Goal: Task Accomplishment & Management: Use online tool/utility

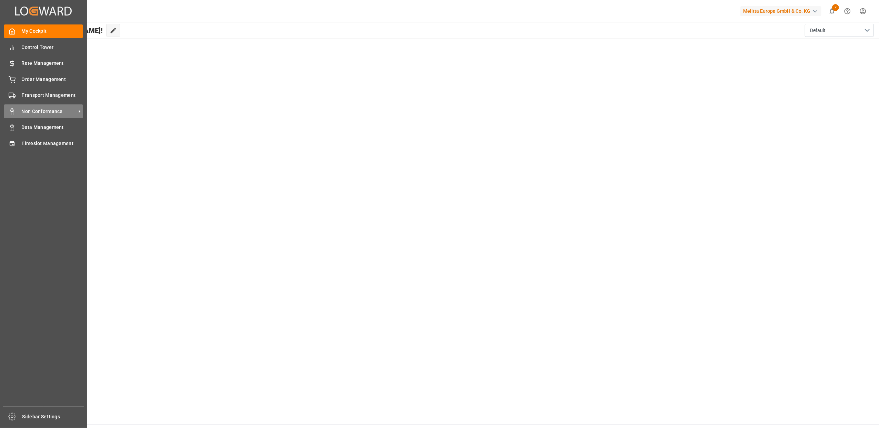
click at [71, 112] on span "Non Conformance" at bounding box center [49, 111] width 54 height 7
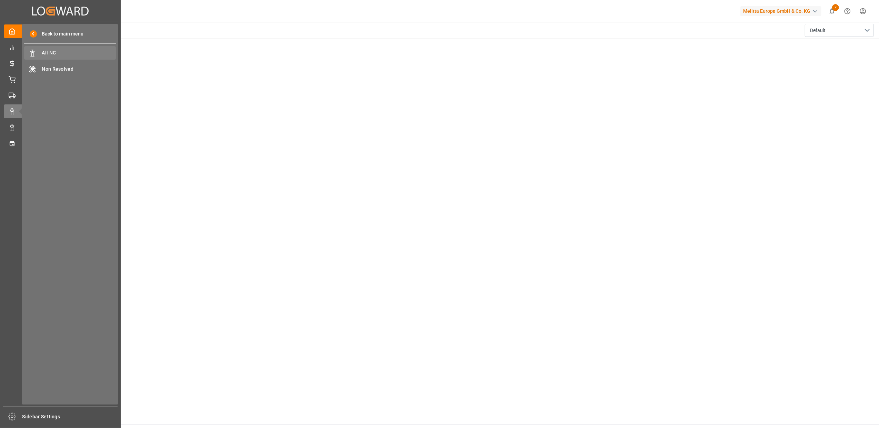
click at [74, 50] on span "All NC" at bounding box center [79, 52] width 74 height 7
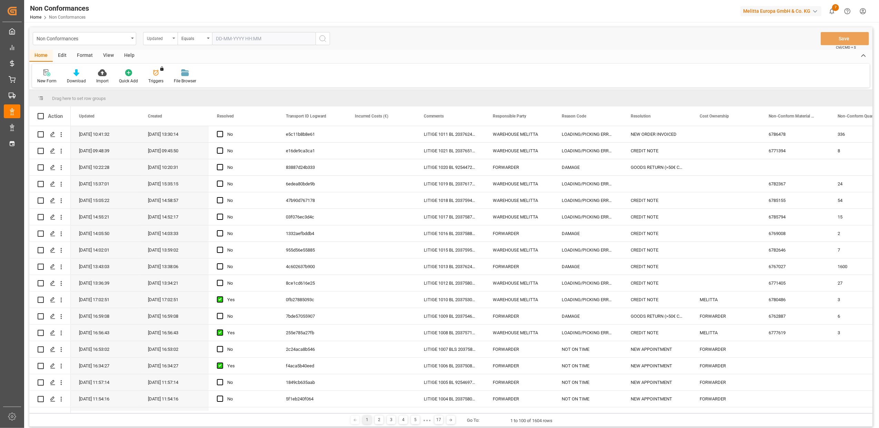
click at [174, 41] on div "Updated" at bounding box center [160, 38] width 34 height 13
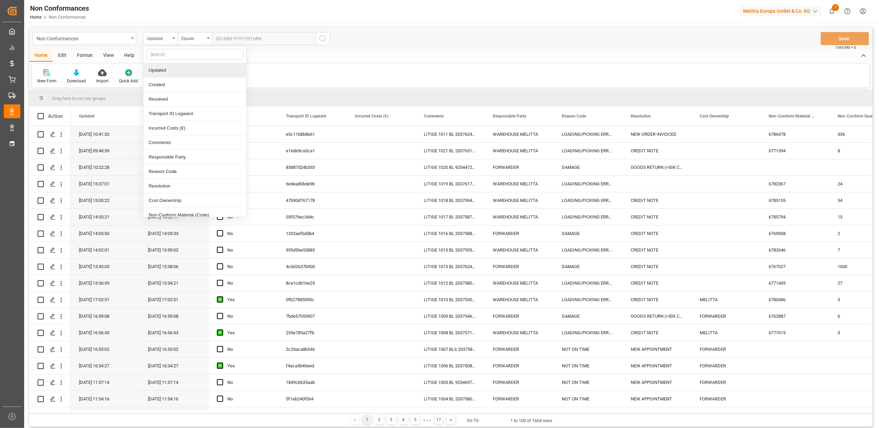
click at [454, 62] on div "Home Edit Format View Help New Form Download Import Quick Add Triggers You do n…" at bounding box center [450, 69] width 843 height 38
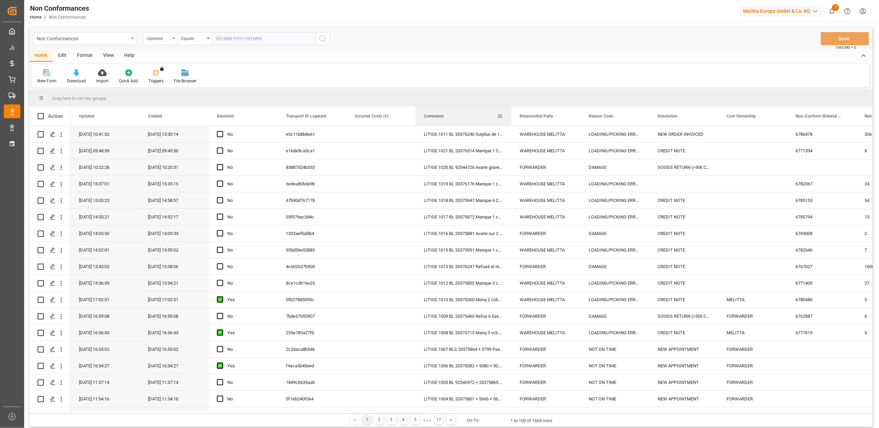
drag, startPoint x: 483, startPoint y: 114, endPoint x: 510, endPoint y: 118, distance: 27.2
click at [510, 118] on div at bounding box center [511, 116] width 3 height 19
click at [54, 268] on icon "Press SPACE to select this row." at bounding box center [53, 267] width 6 height 6
